Goal: Task Accomplishment & Management: Manage account settings

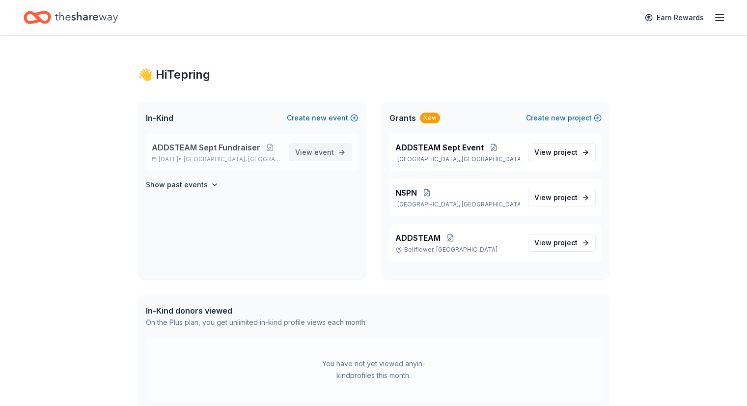
click at [323, 156] on span "View event" at bounding box center [314, 152] width 39 height 12
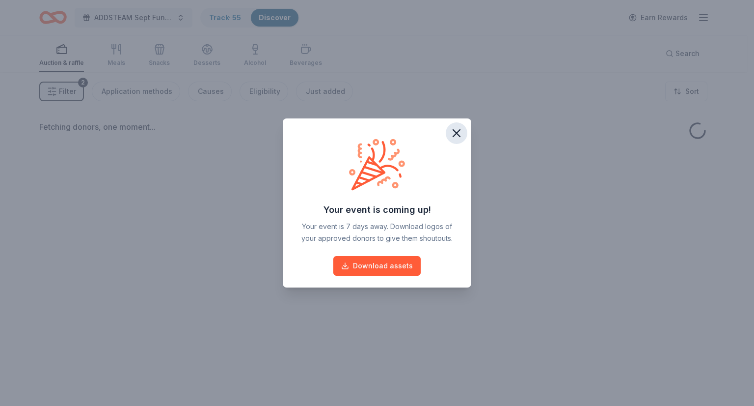
click at [459, 131] on icon "button" at bounding box center [457, 133] width 14 height 14
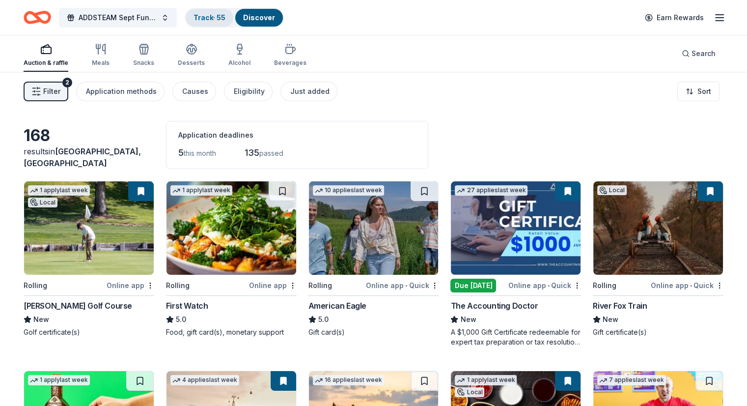
click at [225, 20] on link "Track · 55" at bounding box center [210, 17] width 32 height 8
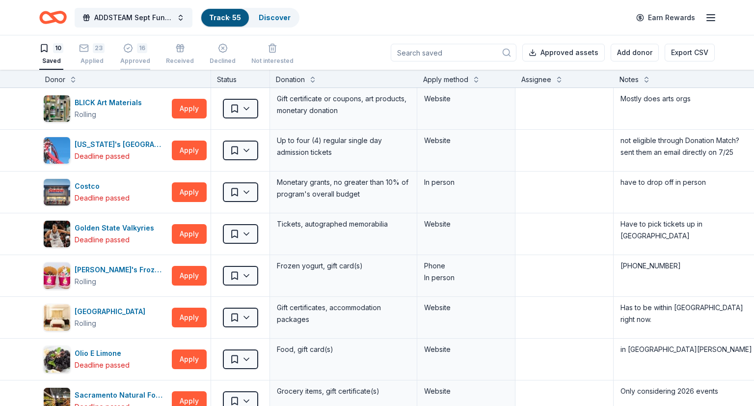
click at [143, 59] on div "Approved" at bounding box center [135, 61] width 30 height 8
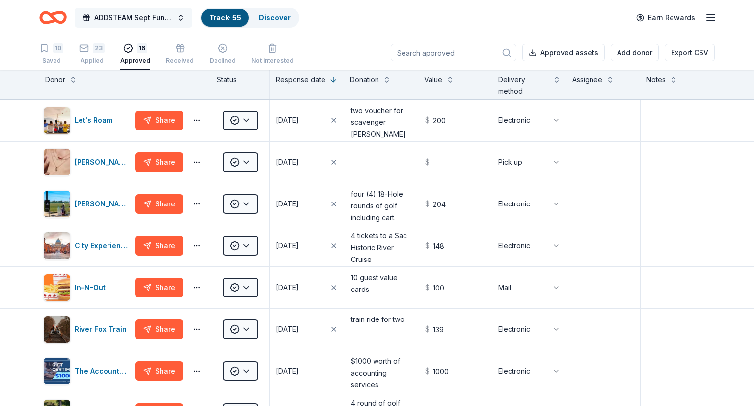
click at [177, 10] on button "ADDSTEAM Sept Fundraiser" at bounding box center [134, 18] width 118 height 20
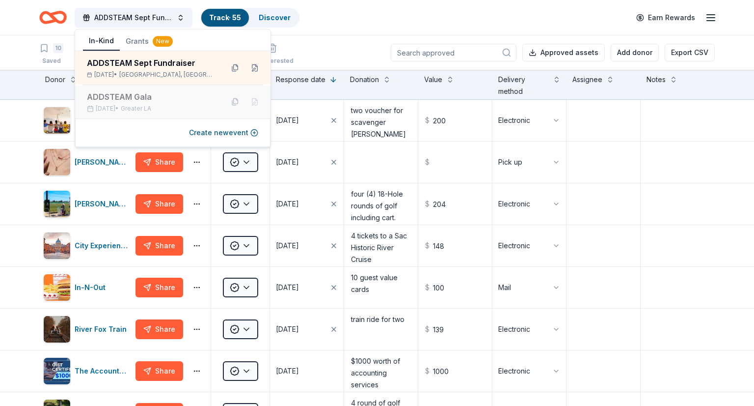
click at [199, 104] on div "ADDSTEAM Gala Jul 25, 2024 • Greater LA" at bounding box center [151, 102] width 129 height 22
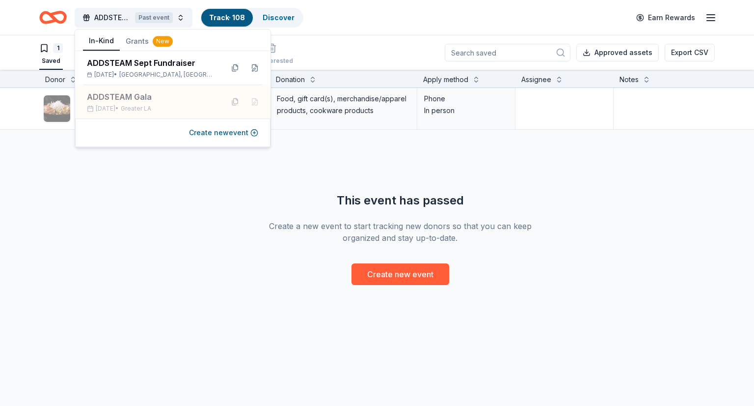
click at [303, 171] on div "P.F. Chang's Rolling Apply Saved Food, gift card(s), merchandise/apparel produc…" at bounding box center [400, 186] width 801 height 197
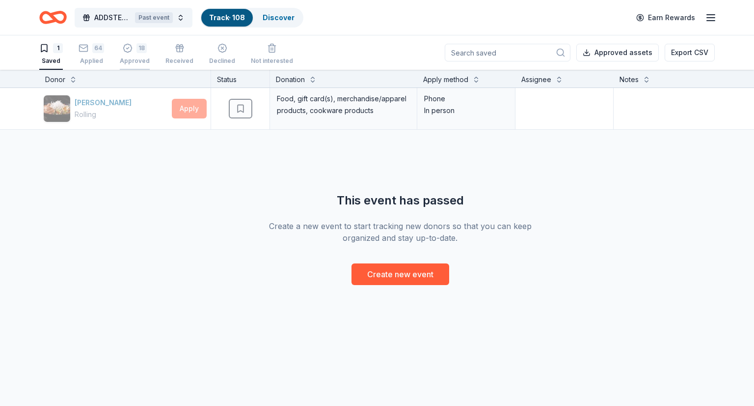
click at [138, 49] on div "18" at bounding box center [142, 48] width 10 height 10
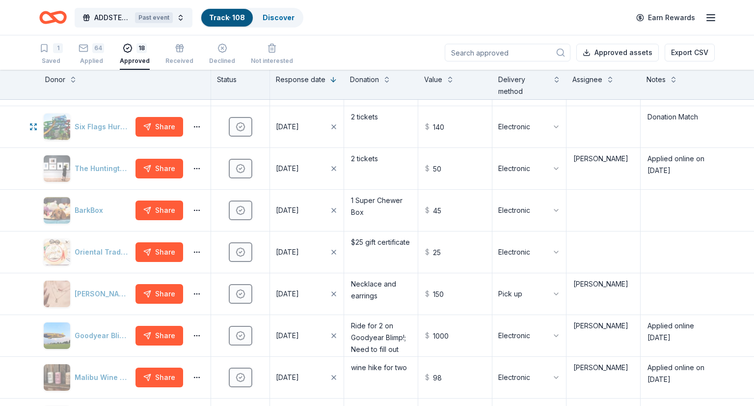
scroll to position [393, 0]
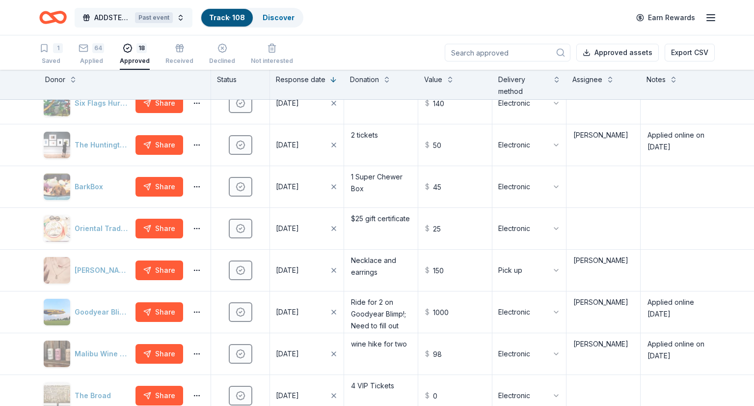
click at [117, 14] on span "ADDSTEAM Gala" at bounding box center [112, 18] width 37 height 12
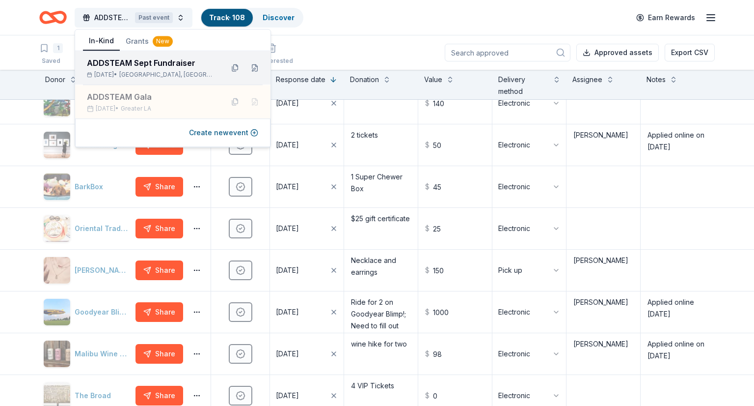
click at [143, 77] on span "Sacramento, CA" at bounding box center [167, 75] width 96 height 8
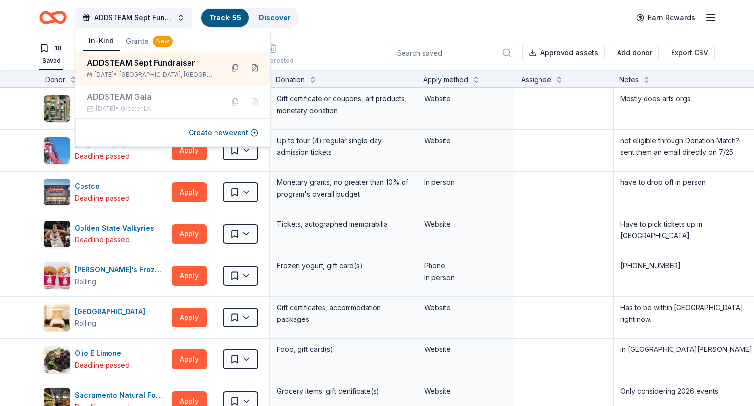
click at [294, 49] on div "10 Saved 23 Applied 16 Approved Received Declined Not interested Approved asset…" at bounding box center [377, 52] width 676 height 34
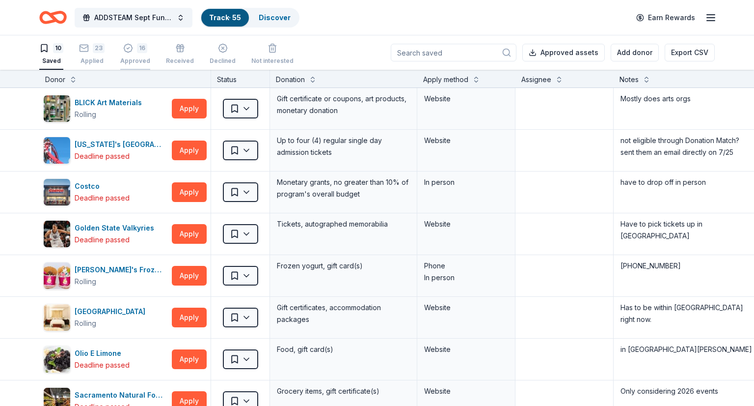
click at [132, 51] on icon "button" at bounding box center [128, 48] width 10 height 10
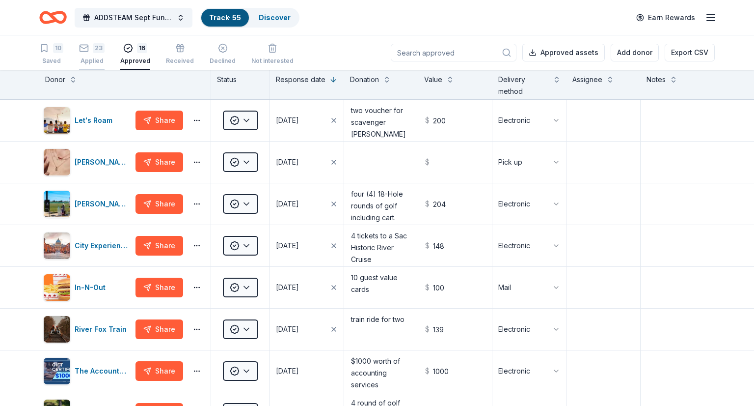
click at [92, 53] on div "23 Applied" at bounding box center [92, 54] width 26 height 22
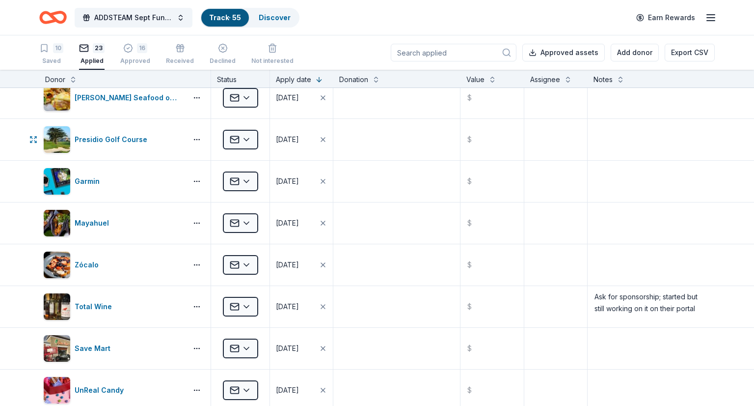
scroll to position [442, 0]
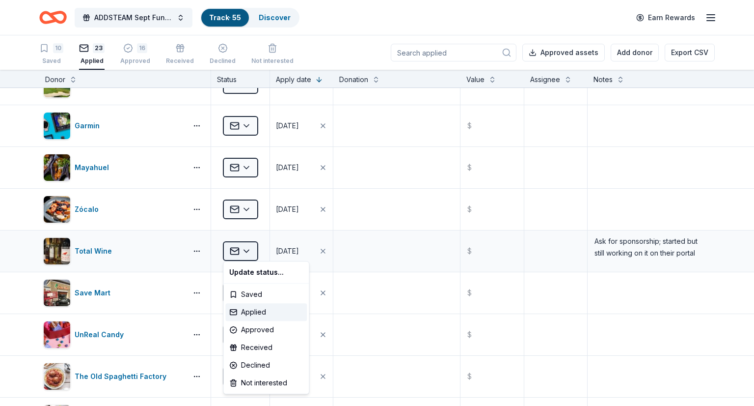
click at [249, 249] on html "ADDSTEAM Sept Fundraiser Track · 55 Discover Earn Rewards 10 Saved 23 Applied 1…" at bounding box center [377, 203] width 754 height 406
click at [273, 329] on div "Approved" at bounding box center [266, 330] width 82 height 18
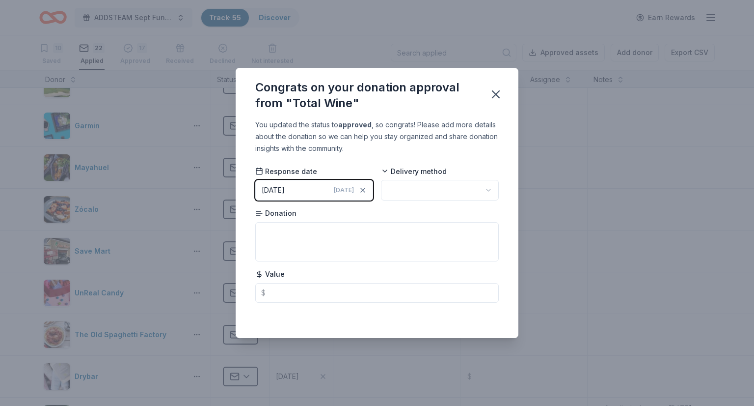
click at [442, 193] on html "ADDSTEAM Sept Fundraiser Track · 55 Discover Earn Rewards 10 Saved 22 Applied 1…" at bounding box center [377, 203] width 754 height 406
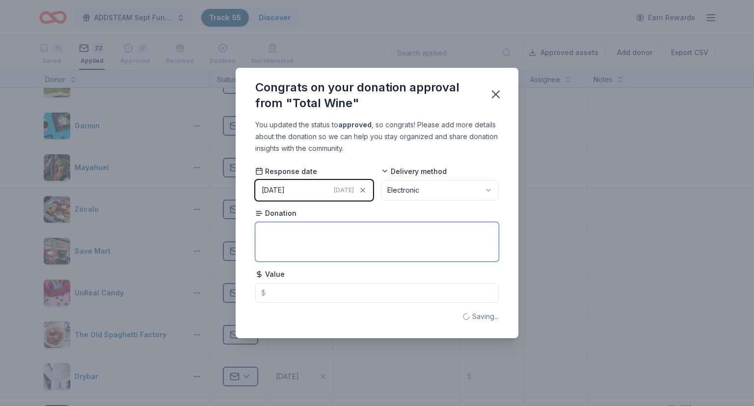
click at [364, 227] on textarea at bounding box center [377, 241] width 244 height 39
type textarea "Private Wine class for up to 20"
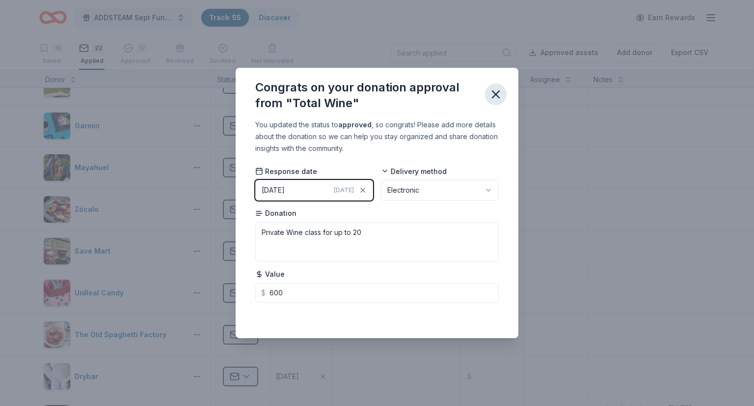
type input "600.00"
click at [491, 98] on icon "button" at bounding box center [496, 94] width 14 height 14
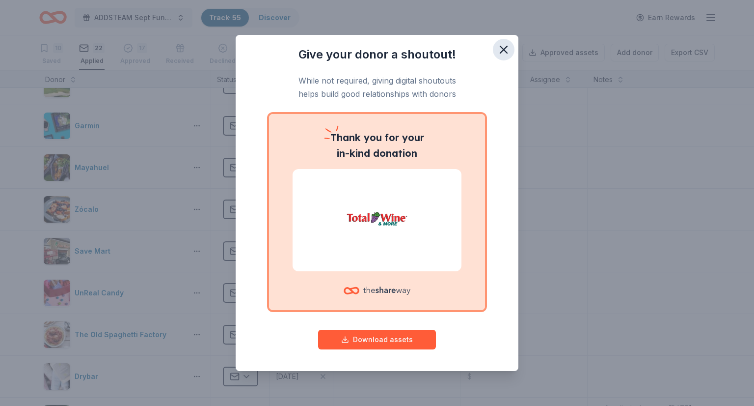
click at [499, 51] on icon "button" at bounding box center [504, 50] width 14 height 14
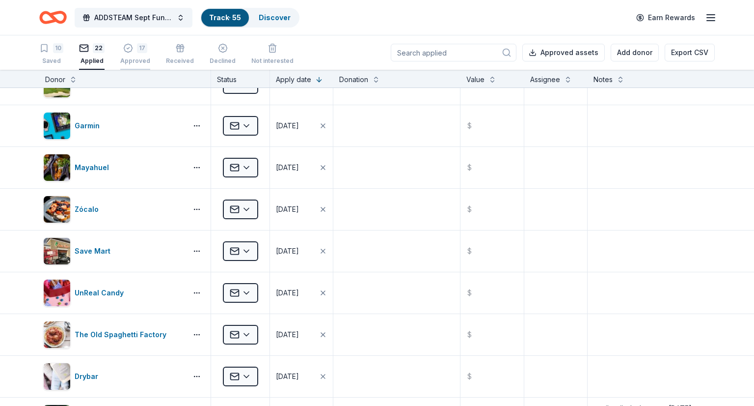
click at [134, 55] on div "17 Approved" at bounding box center [135, 54] width 30 height 22
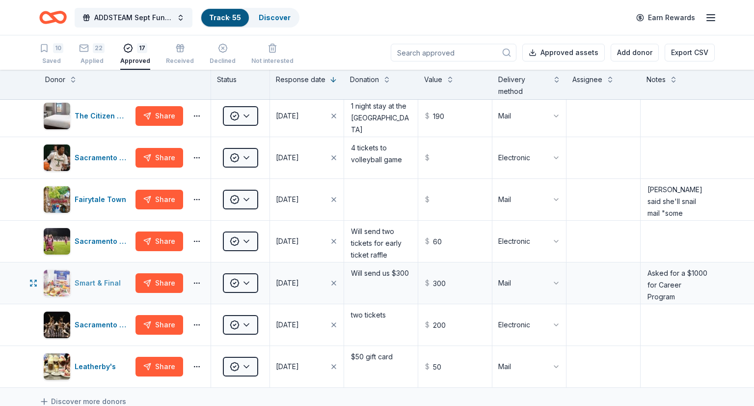
scroll to position [405, 0]
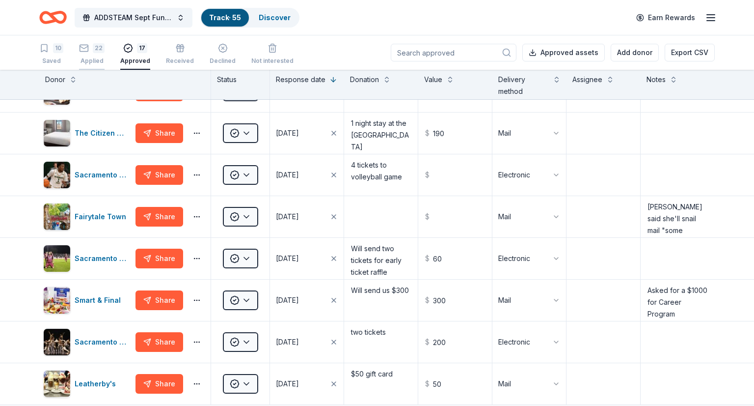
click at [83, 49] on icon "button" at bounding box center [84, 48] width 10 height 10
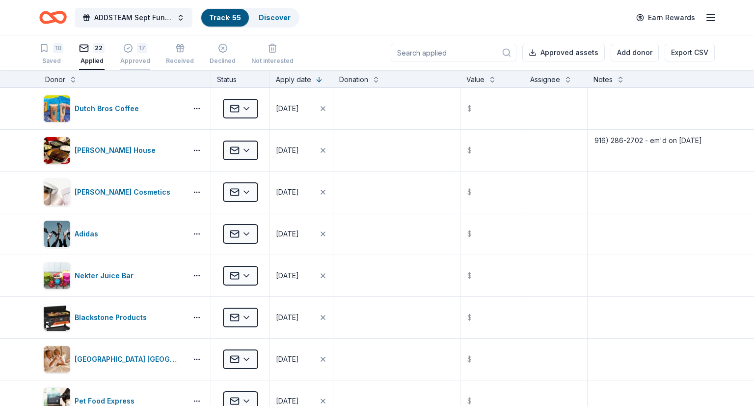
click at [121, 49] on div "17" at bounding box center [135, 48] width 30 height 10
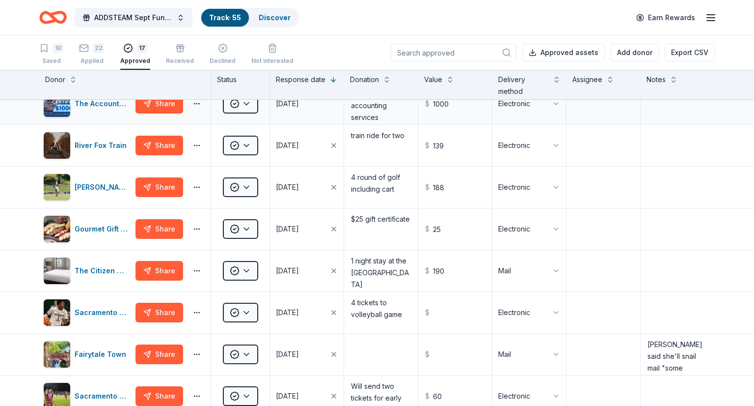
scroll to position [246, 0]
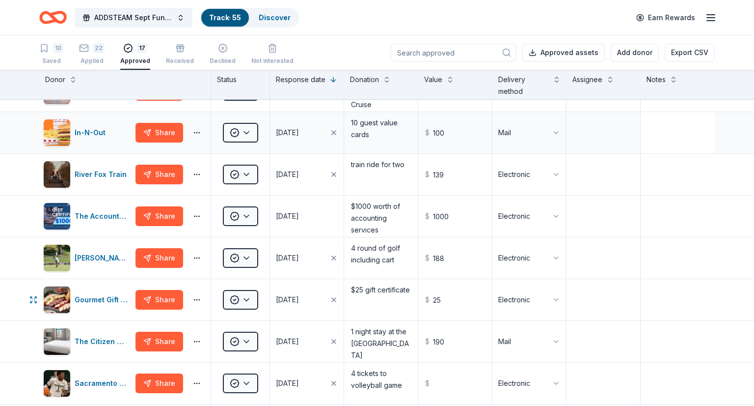
scroll to position [246, 0]
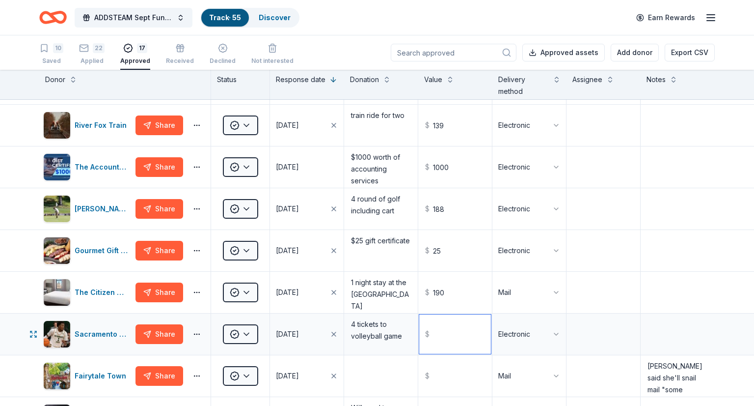
click at [462, 333] on input "text" at bounding box center [455, 333] width 72 height 39
type input "2"
type input "48.00"
click at [606, 336] on textarea at bounding box center [604, 333] width 72 height 39
